Goal: Task Accomplishment & Management: Manage account settings

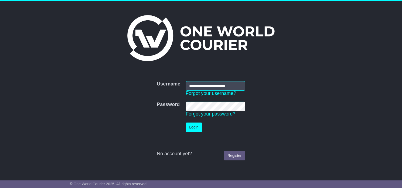
click at [186, 122] on button "Login" at bounding box center [194, 126] width 16 height 9
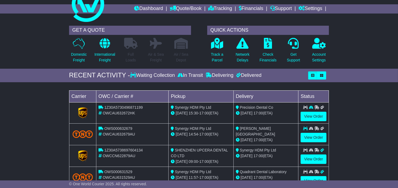
scroll to position [27, 0]
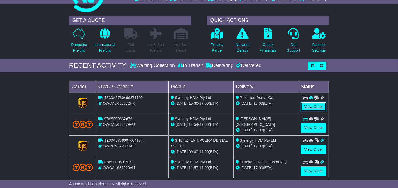
click at [306, 107] on link "View Order" at bounding box center [314, 106] width 26 height 9
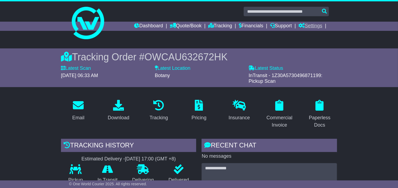
click at [310, 23] on link "Settings" at bounding box center [311, 26] width 24 height 9
click at [309, 32] on link "Settings" at bounding box center [320, 35] width 43 height 6
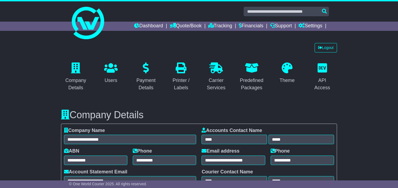
select select "**********"
select select "**"
click at [321, 49] on icon at bounding box center [320, 48] width 4 height 4
click at [329, 47] on link "Logout" at bounding box center [326, 47] width 22 height 9
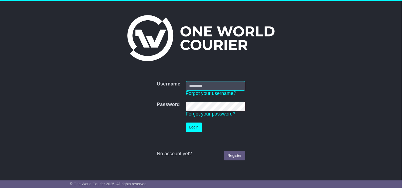
drag, startPoint x: 279, startPoint y: 50, endPoint x: 276, endPoint y: 49, distance: 3.3
click at [277, 49] on div at bounding box center [201, 38] width 263 height 46
